Goal: Task Accomplishment & Management: Use online tool/utility

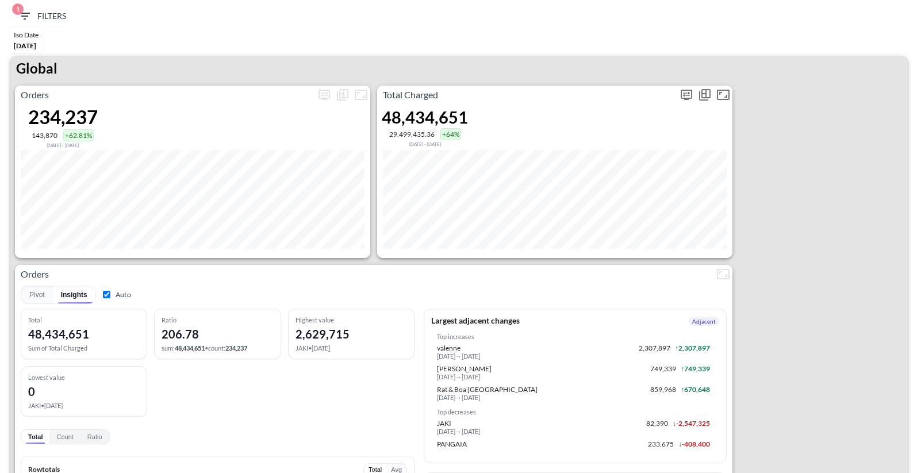
click at [683, 93] on icon "more" at bounding box center [687, 95] width 14 height 14
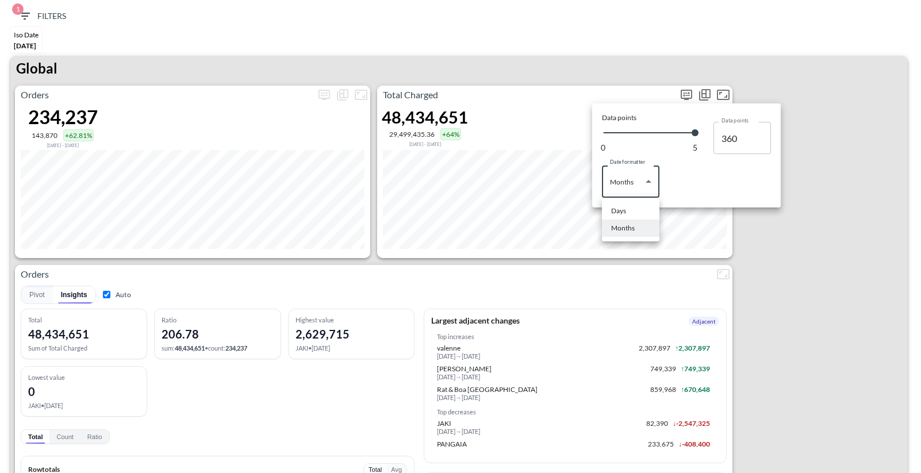
click at [629, 186] on body "BI.P.EYE, Interactive Analytics Dashboards 1 Filters Iso Date [DATE] Global Ord…" at bounding box center [460, 236] width 921 height 473
click at [628, 210] on li "Days" at bounding box center [631, 210] width 58 height 17
type input "Days"
type input "146"
click at [580, 266] on div at bounding box center [460, 236] width 921 height 473
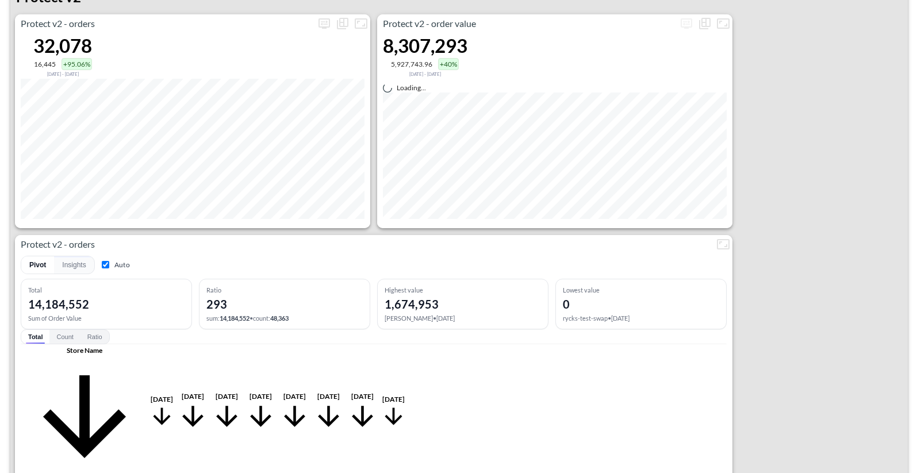
scroll to position [2248, 0]
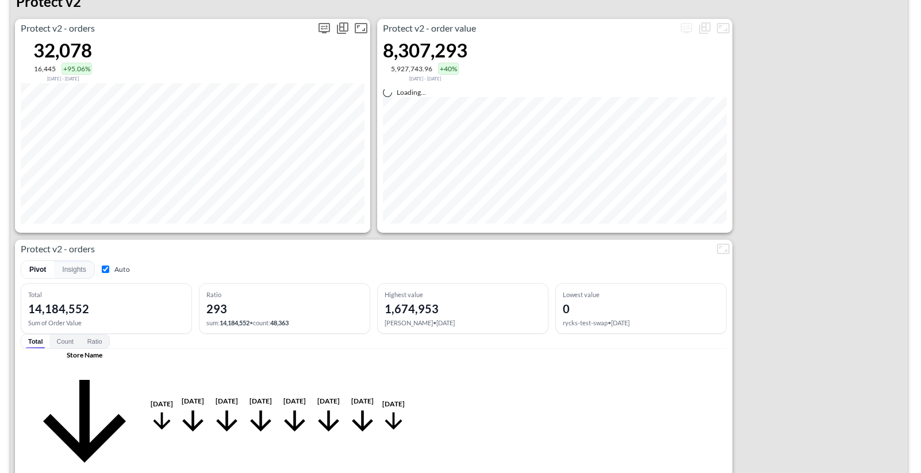
click at [327, 30] on icon "more" at bounding box center [325, 28] width 12 height 10
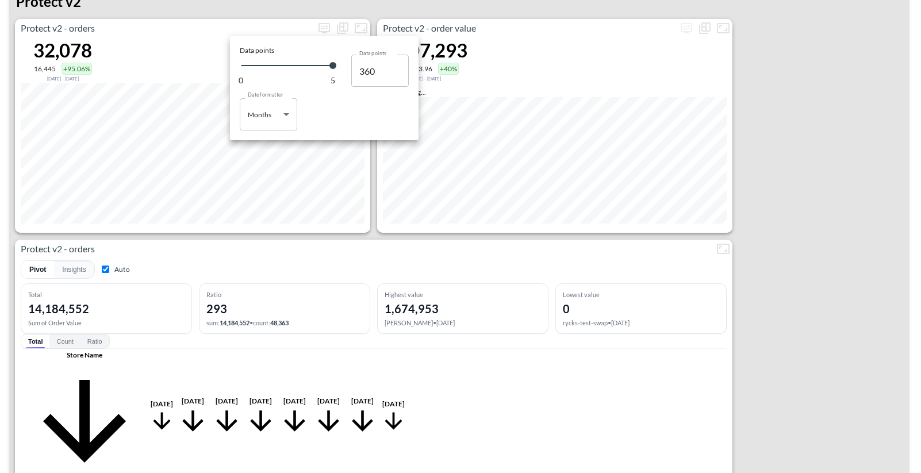
click at [284, 108] on body "BI.P.EYE, Interactive Analytics Dashboards 1 Filters Iso Date [DATE] Global Ord…" at bounding box center [460, 236] width 921 height 473
click at [265, 140] on li "Days" at bounding box center [269, 143] width 58 height 17
type input "Days"
type input "146"
click at [271, 240] on div at bounding box center [460, 236] width 921 height 473
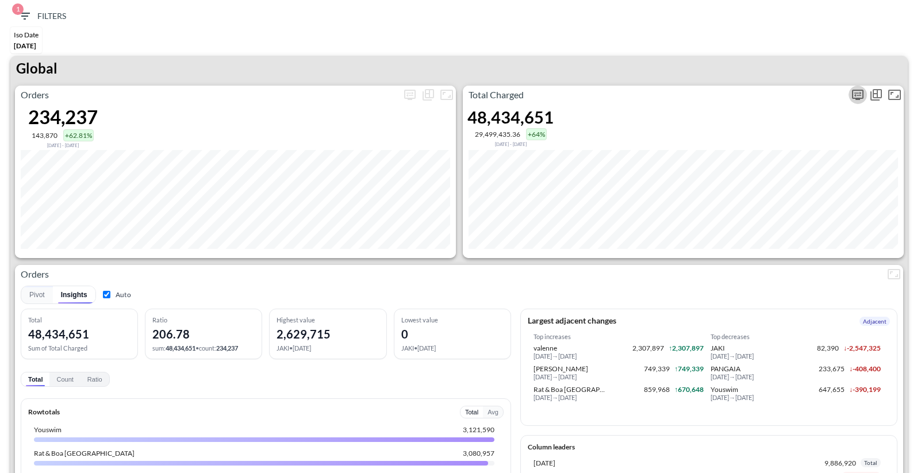
click at [855, 102] on button "more" at bounding box center [858, 95] width 18 height 18
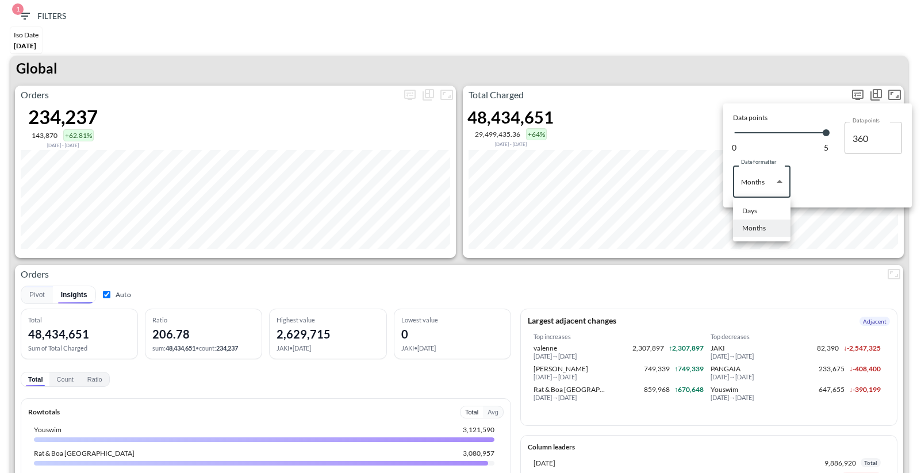
click at [771, 167] on body "BI.P.EYE, Interactive Analytics Dashboards 1 Filters Iso Date [DATE] Global Ord…" at bounding box center [460, 236] width 921 height 473
click at [767, 217] on li "Days" at bounding box center [762, 210] width 58 height 17
type input "Days"
type input "146"
click at [771, 261] on div at bounding box center [460, 236] width 921 height 473
